Goal: Task Accomplishment & Management: Manage account settings

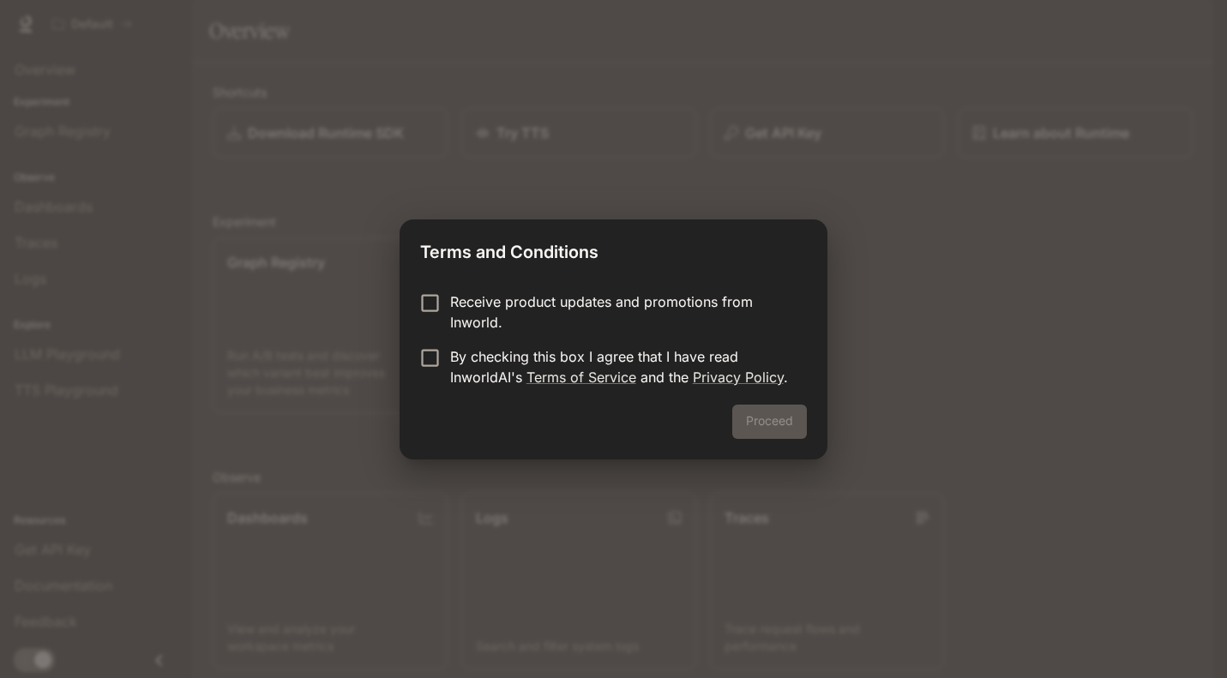
click at [587, 301] on p "Receive product updates and promotions from Inworld." at bounding box center [621, 311] width 343 height 41
click at [576, 363] on p "By checking this box I agree that I have read InworldAI's Terms of Service and …" at bounding box center [621, 366] width 343 height 41
click at [750, 417] on button "Proceed" at bounding box center [769, 422] width 75 height 34
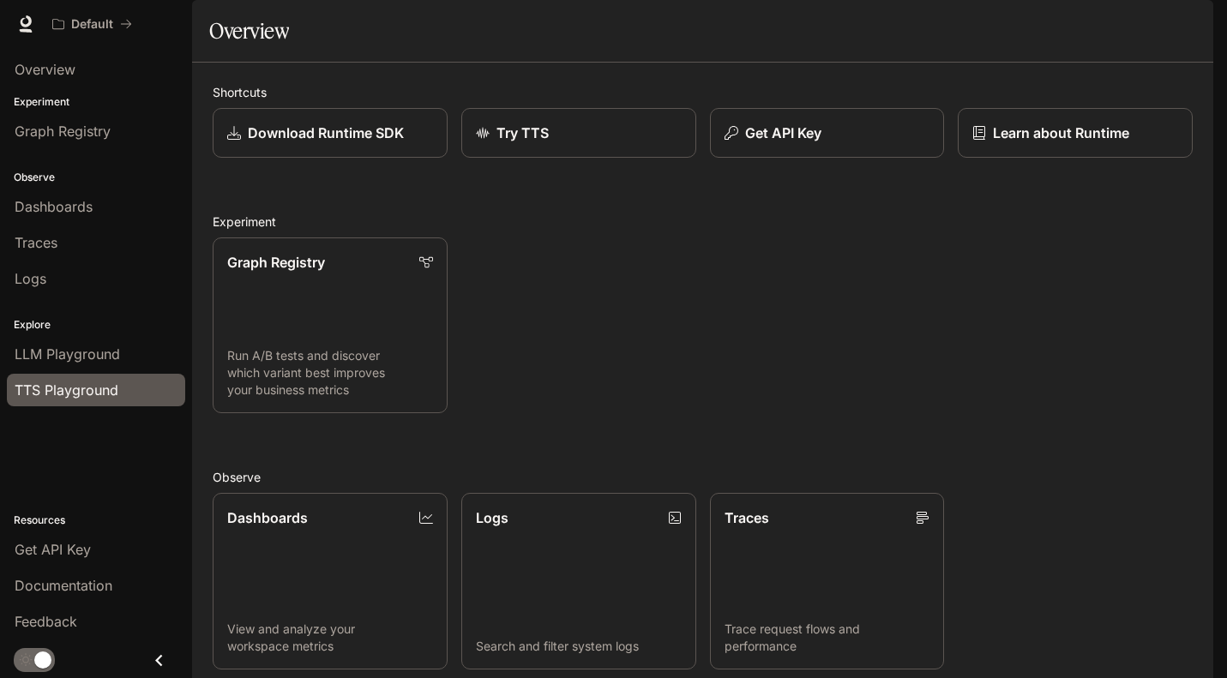
click at [82, 391] on span "TTS Playground" at bounding box center [67, 390] width 104 height 21
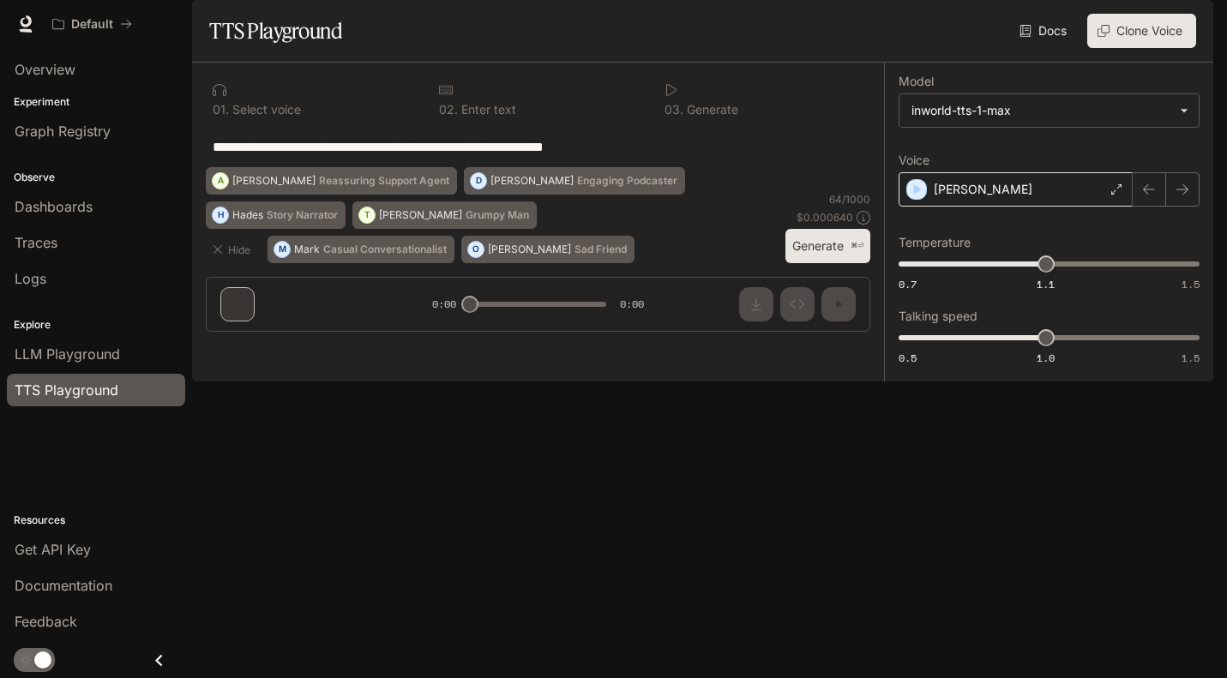
click at [951, 198] on p "[PERSON_NAME]" at bounding box center [982, 189] width 99 height 17
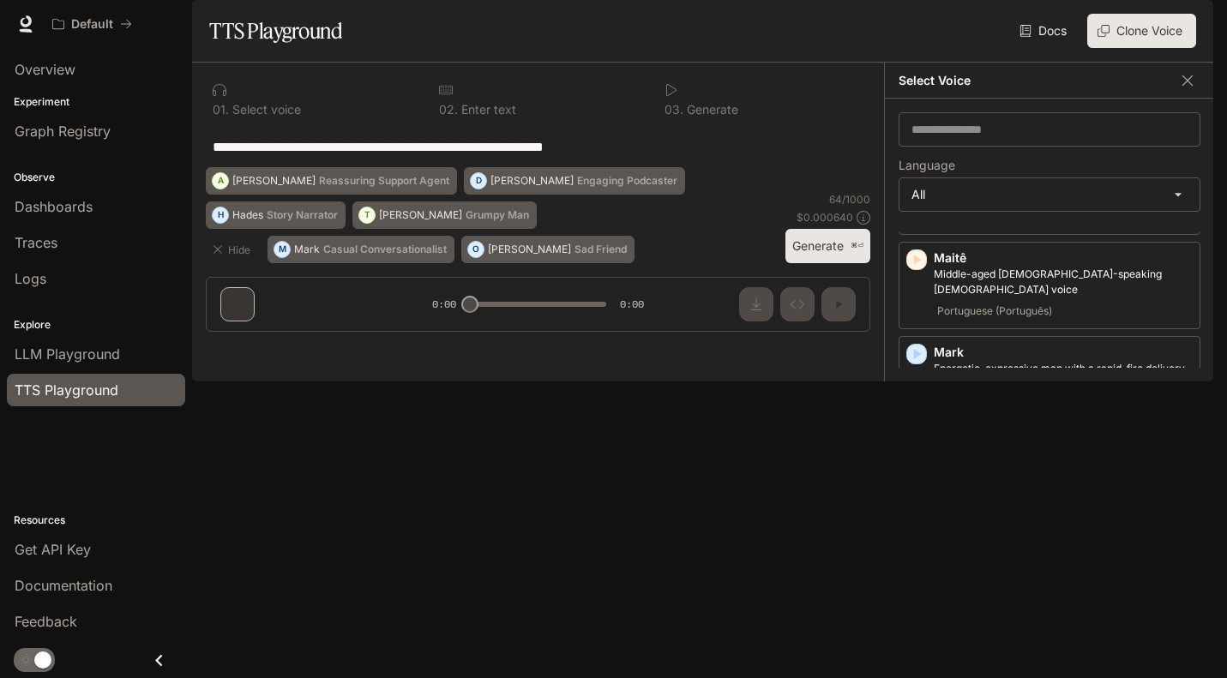
scroll to position [2237, 0]
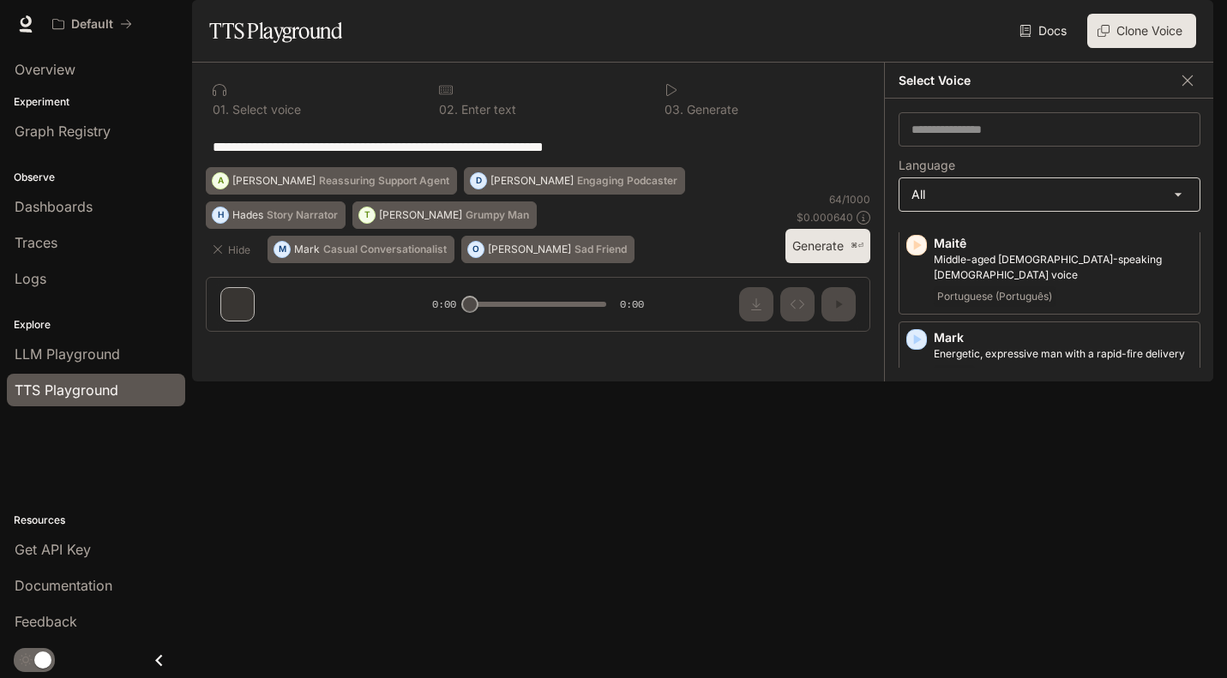
click at [993, 249] on body "**********" at bounding box center [613, 339] width 1227 height 678
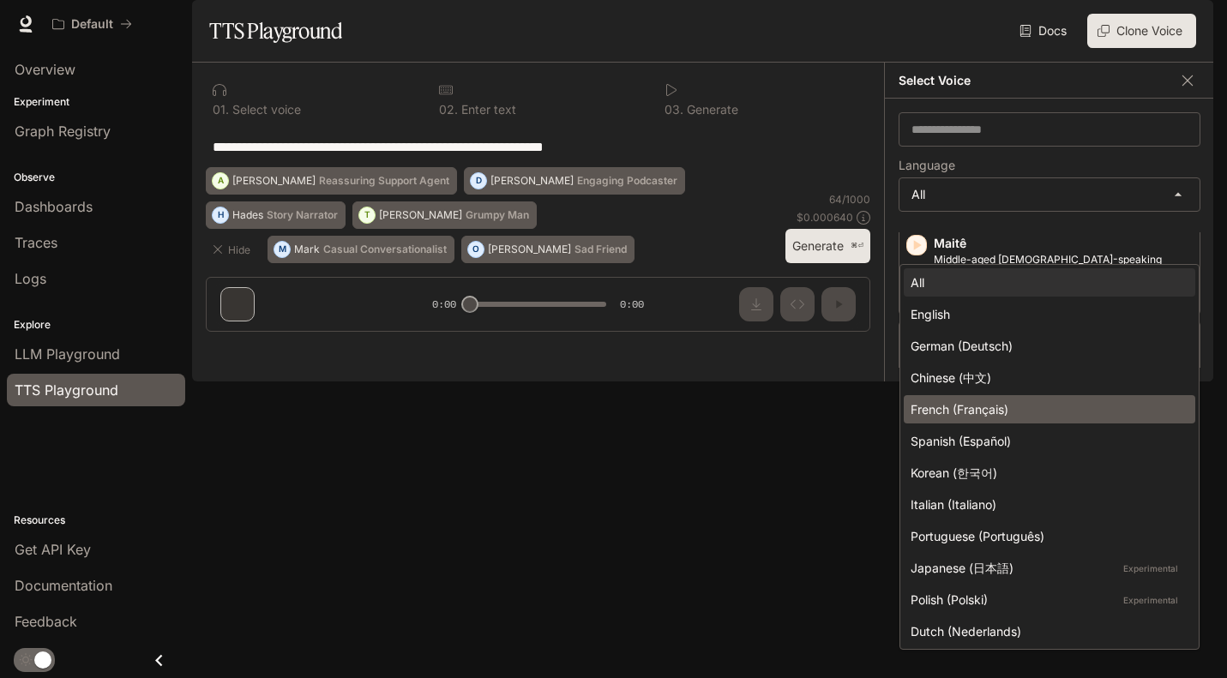
click at [988, 415] on div "French (Français)" at bounding box center [1045, 409] width 271 height 18
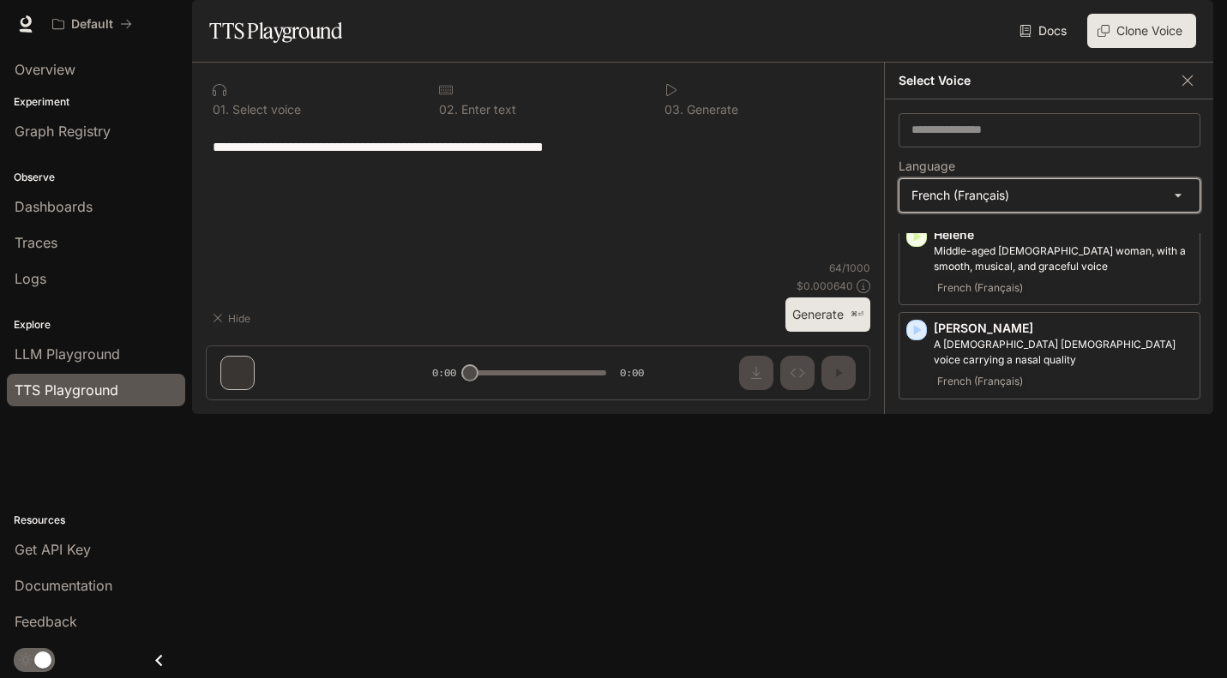
type input "*****"
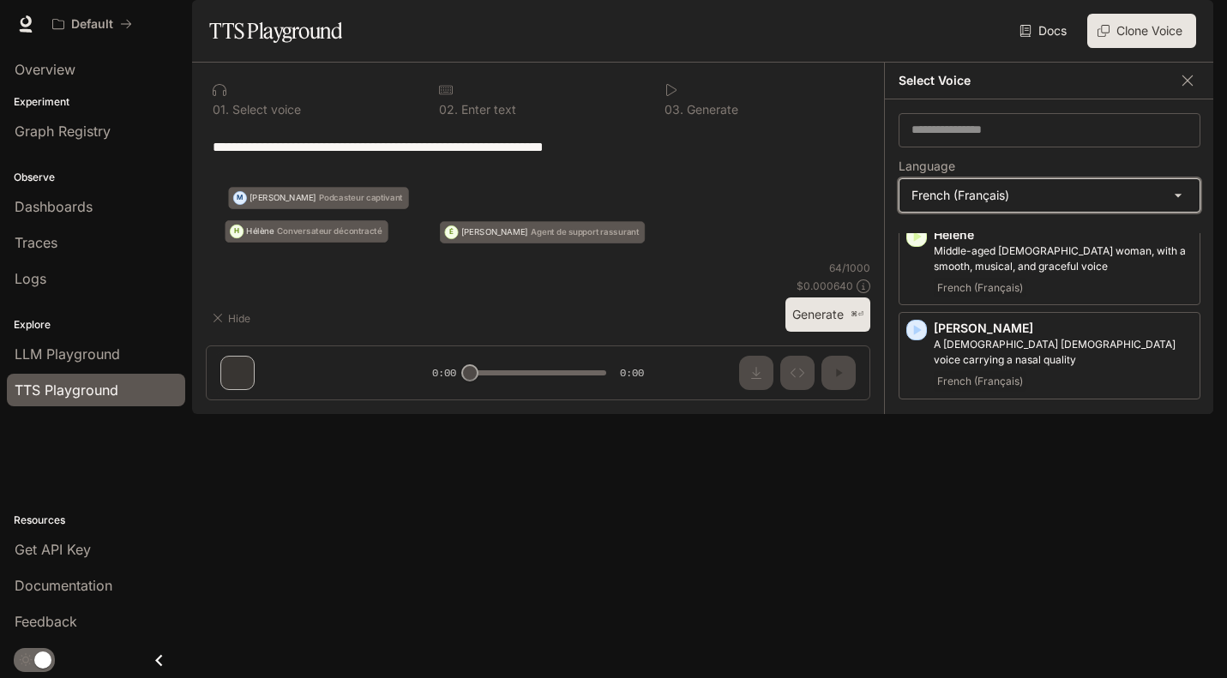
scroll to position [3, 0]
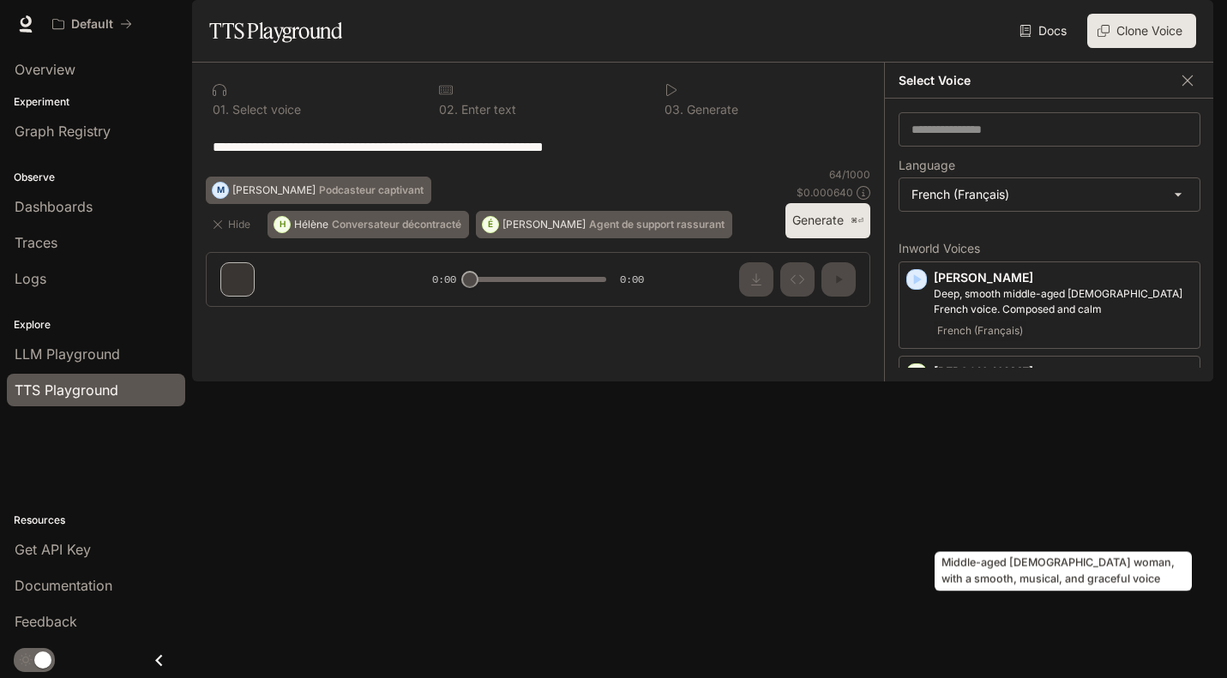
click at [973, 506] on p "Middle-aged [DEMOGRAPHIC_DATA] woman, with a smooth, musical, and graceful voice" at bounding box center [1062, 490] width 259 height 31
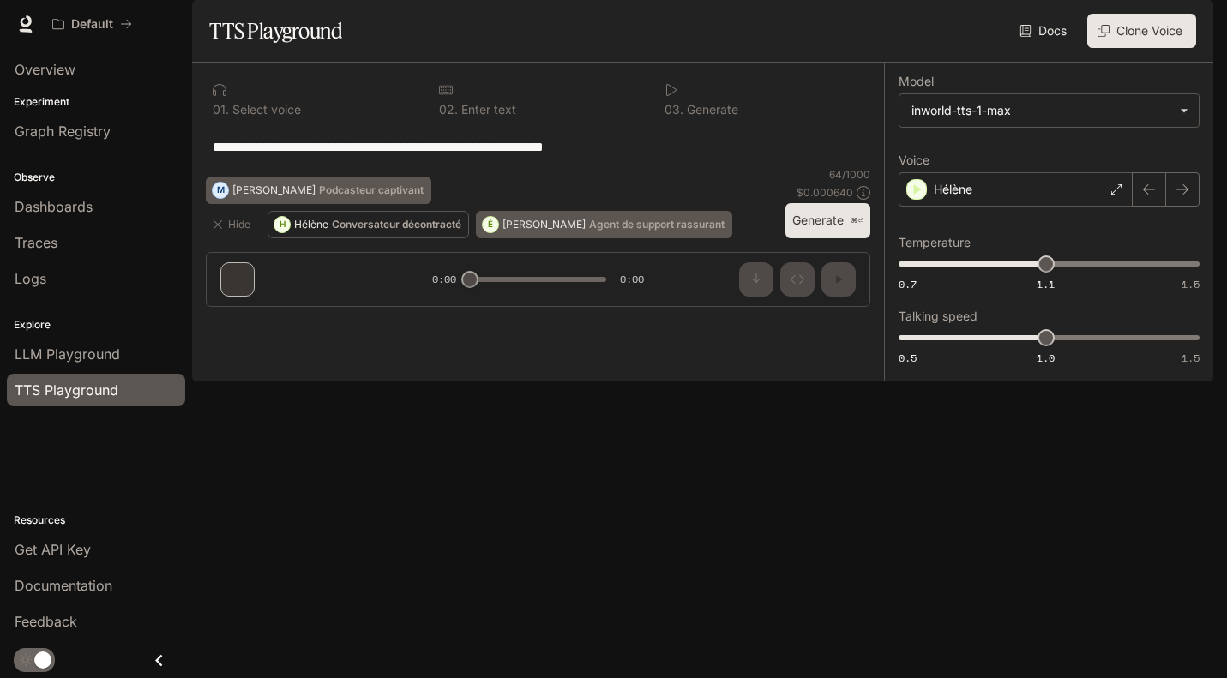
click at [410, 230] on p "Conversateur décontracté" at bounding box center [396, 224] width 129 height 10
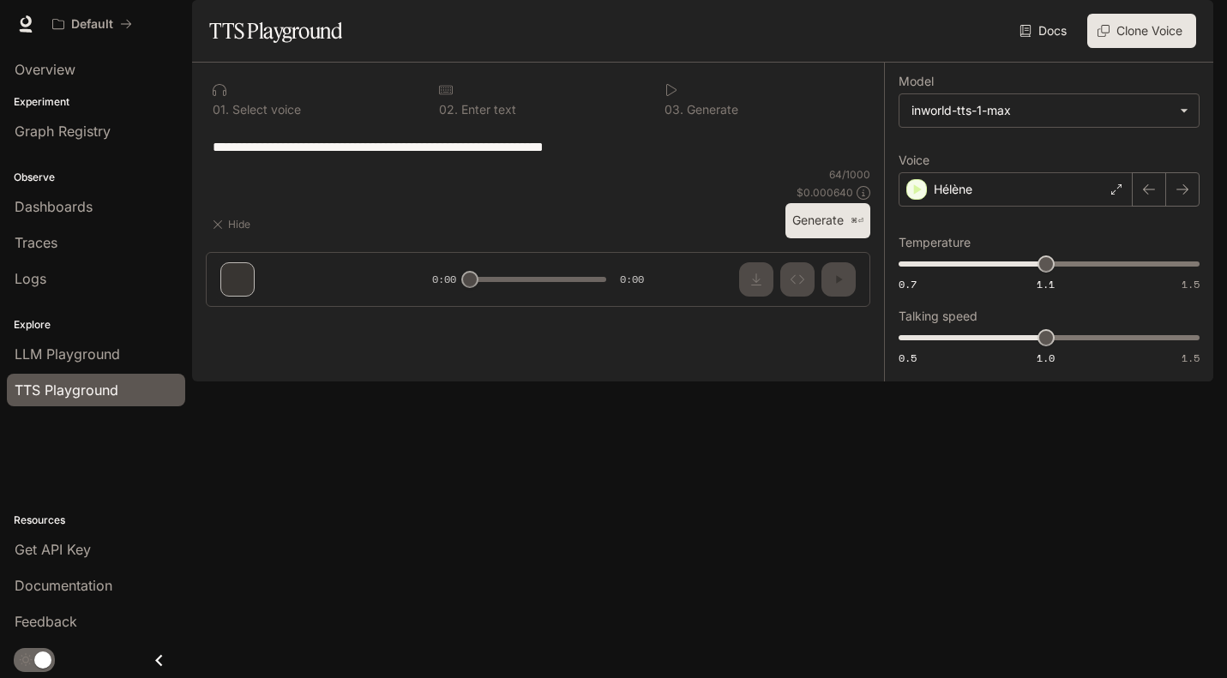
type textarea "**********"
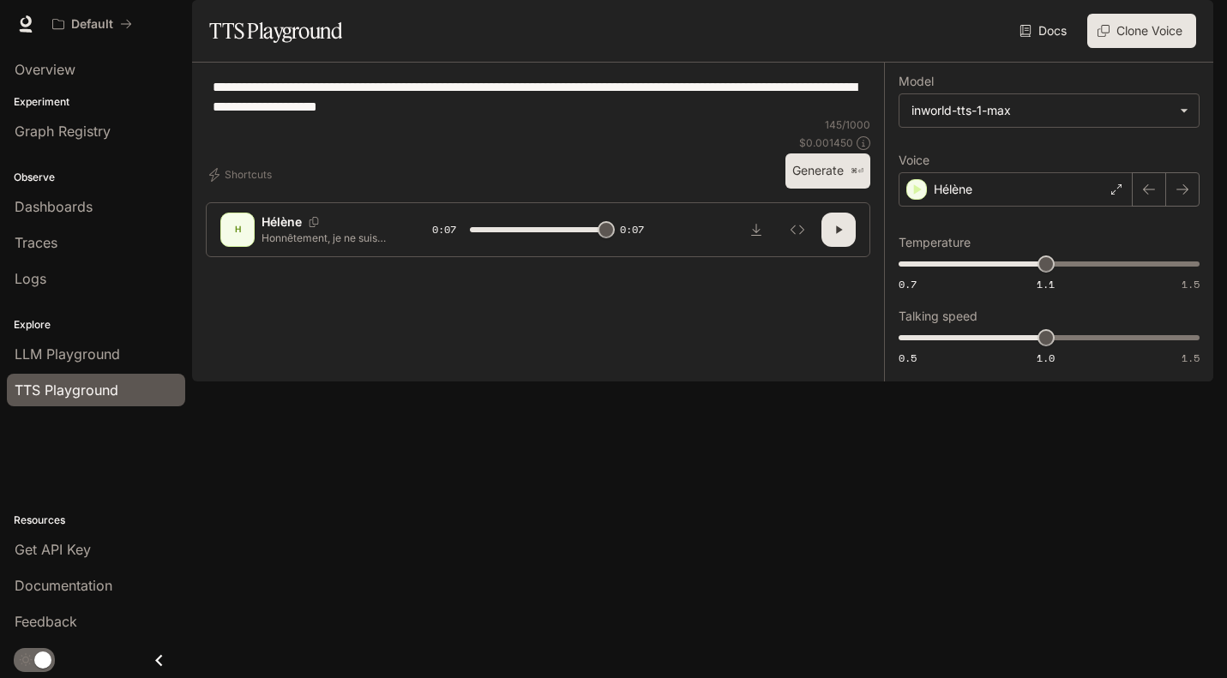
type input "*"
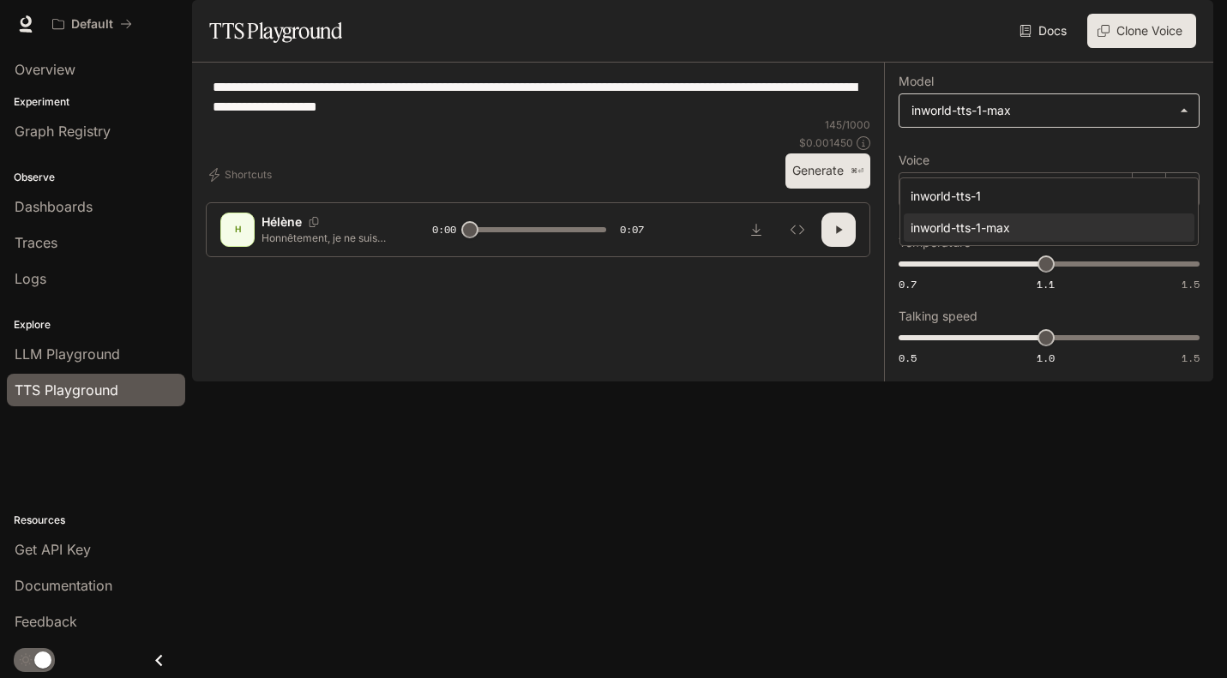
click at [1014, 156] on body "**********" at bounding box center [613, 339] width 1227 height 678
click at [1014, 156] on div at bounding box center [613, 339] width 1227 height 678
click at [1013, 207] on div "Hélène" at bounding box center [1015, 189] width 234 height 34
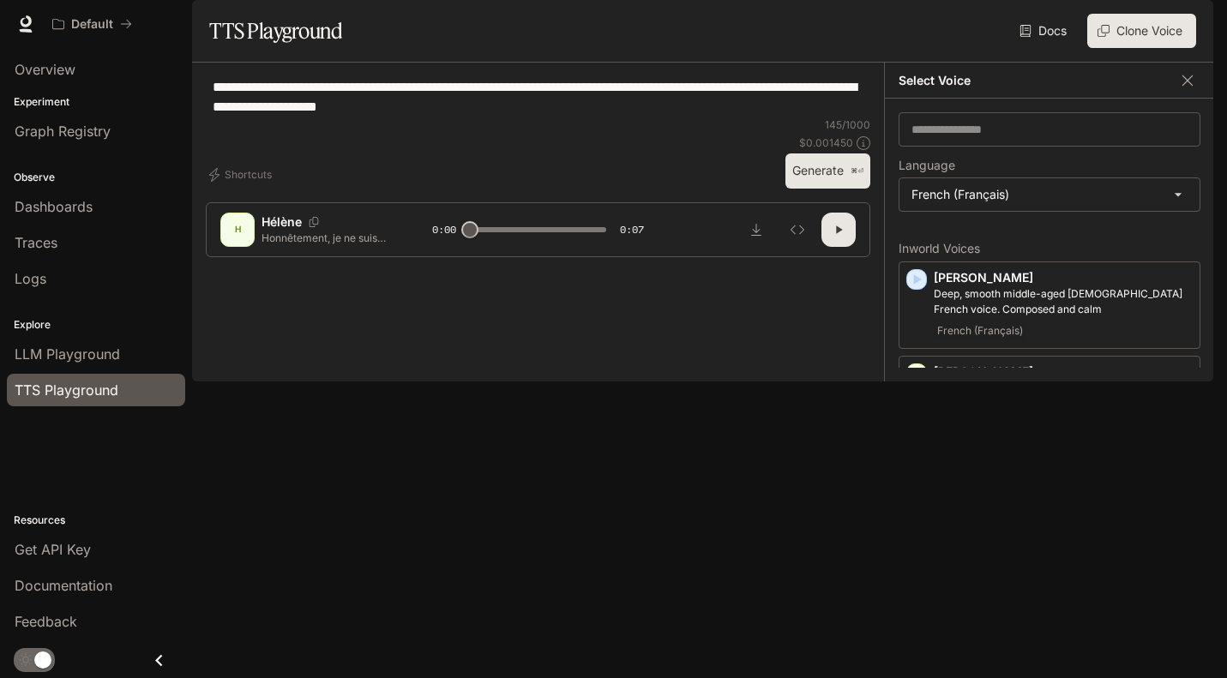
click at [989, 283] on div "Inworld Voices [PERSON_NAME], smooth middle-aged [DEMOGRAPHIC_DATA] French voic…" at bounding box center [1049, 430] width 302 height 403
click at [49, 285] on div "Logs" at bounding box center [96, 278] width 163 height 21
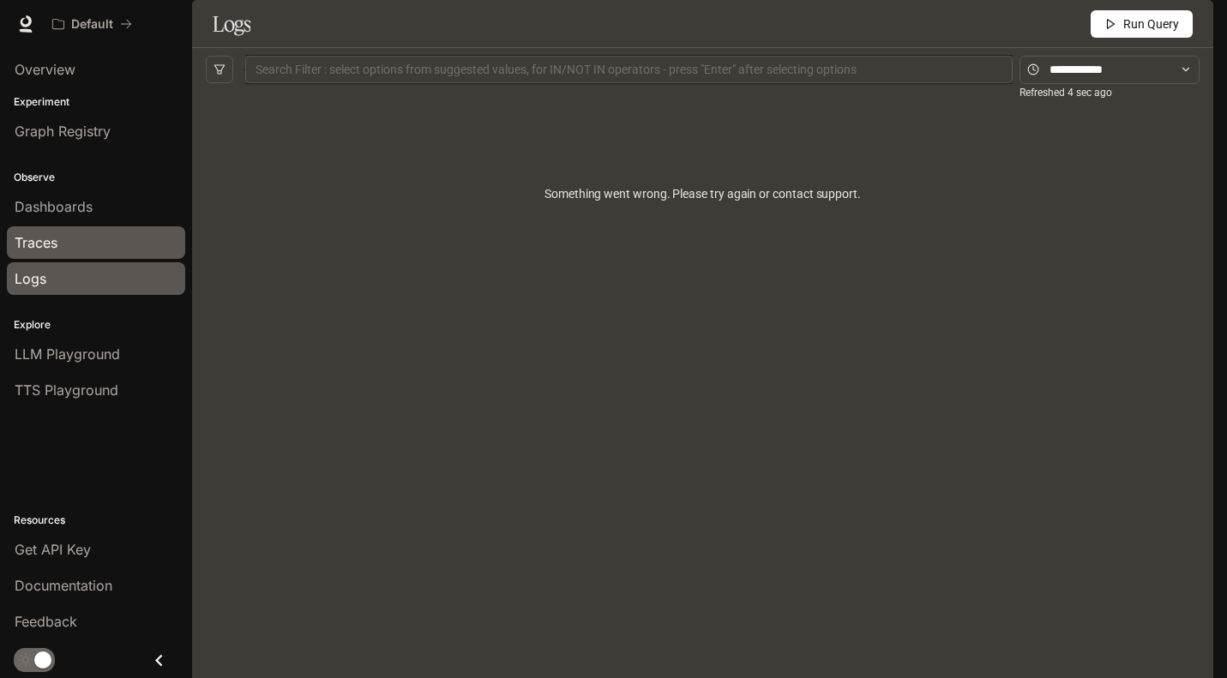
click at [56, 233] on span "Traces" at bounding box center [36, 242] width 43 height 21
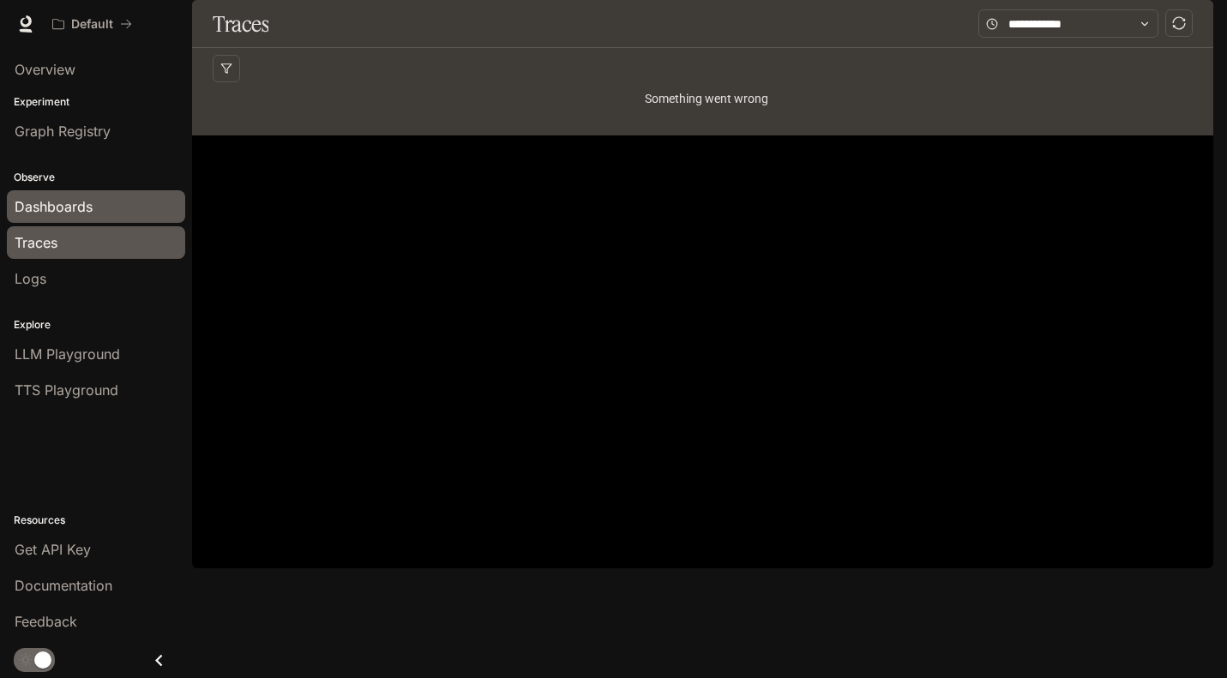
click at [75, 207] on span "Dashboards" at bounding box center [54, 206] width 78 height 21
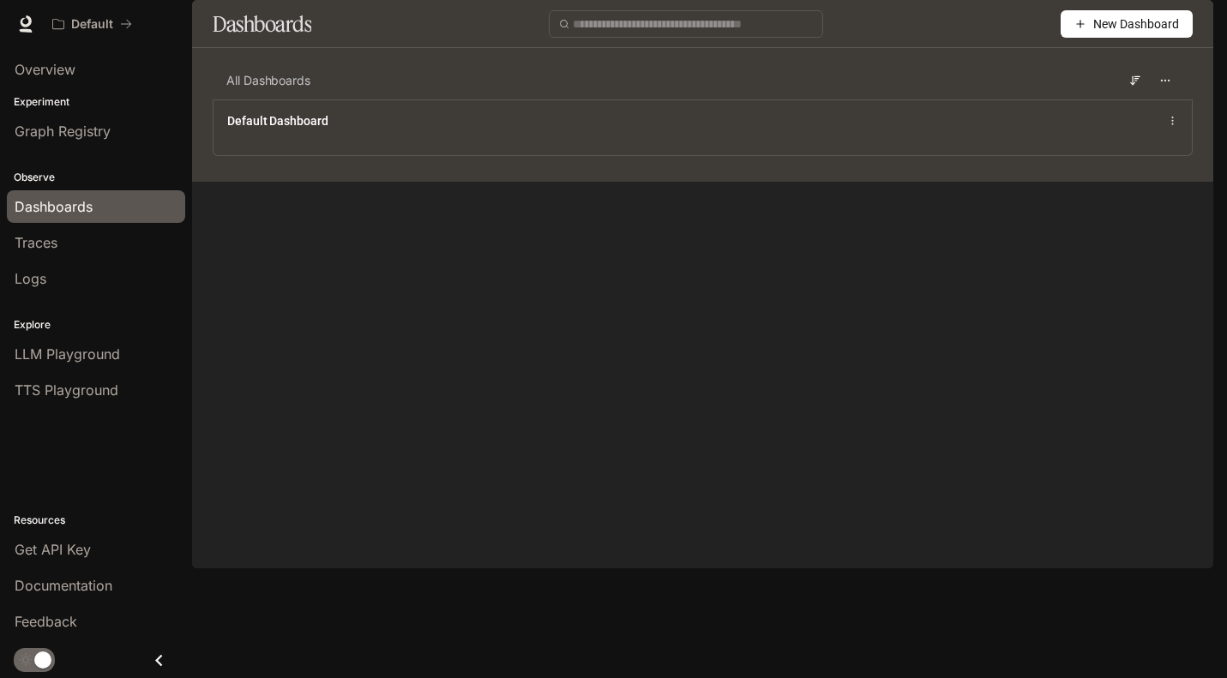
click at [1189, 28] on icon "button" at bounding box center [1189, 24] width 9 height 9
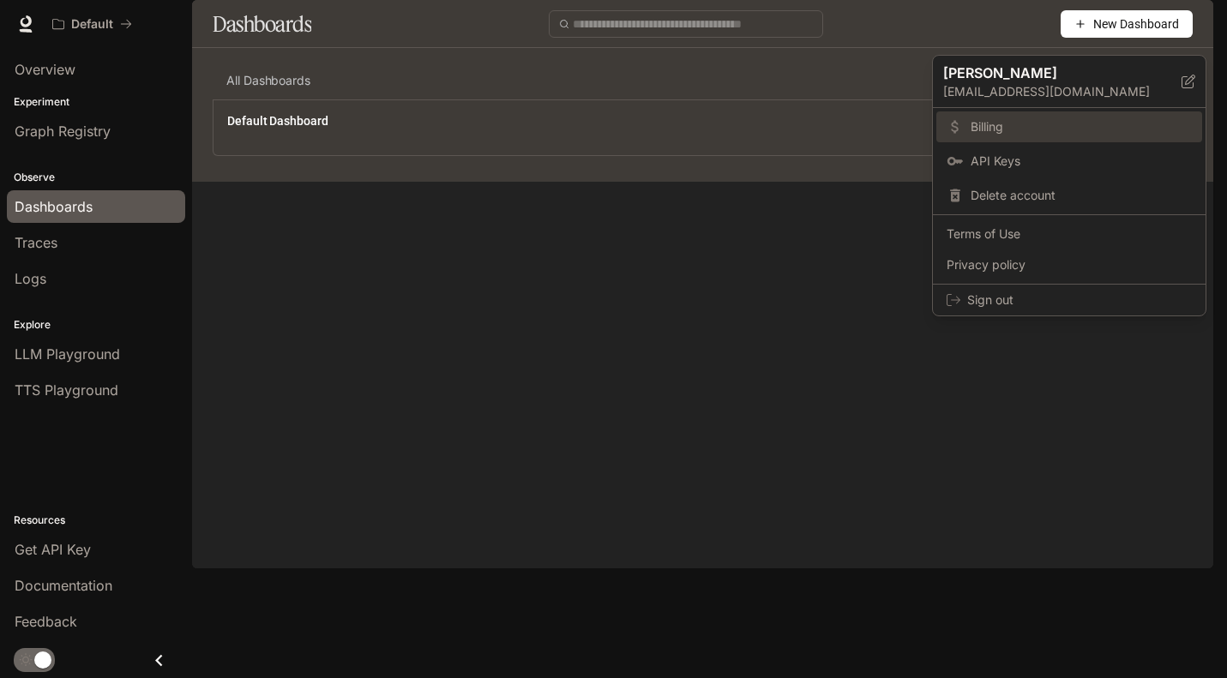
click at [1025, 118] on link "Billing" at bounding box center [1069, 126] width 266 height 31
